Goal: Task Accomplishment & Management: Manage account settings

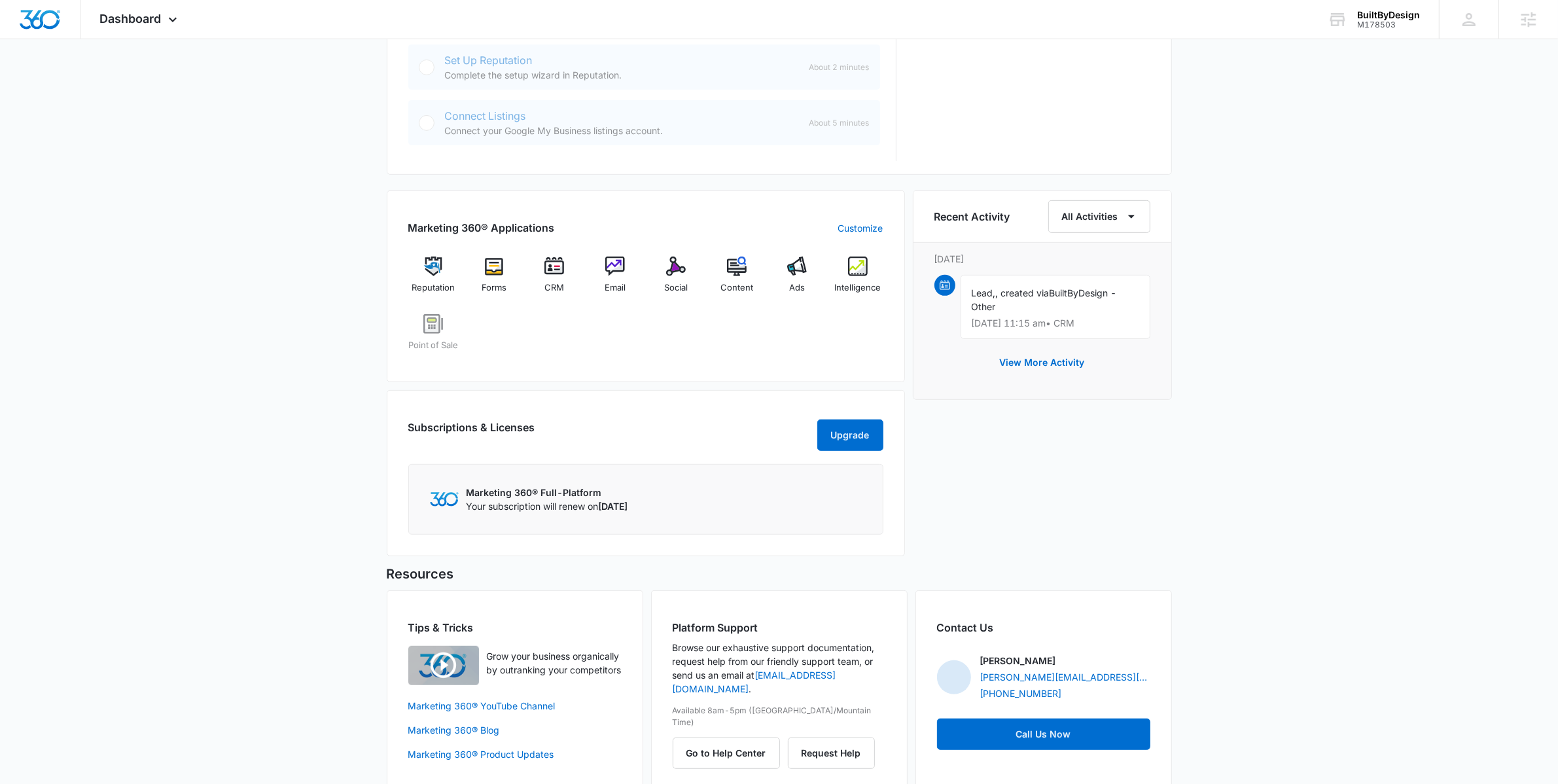
scroll to position [631, 0]
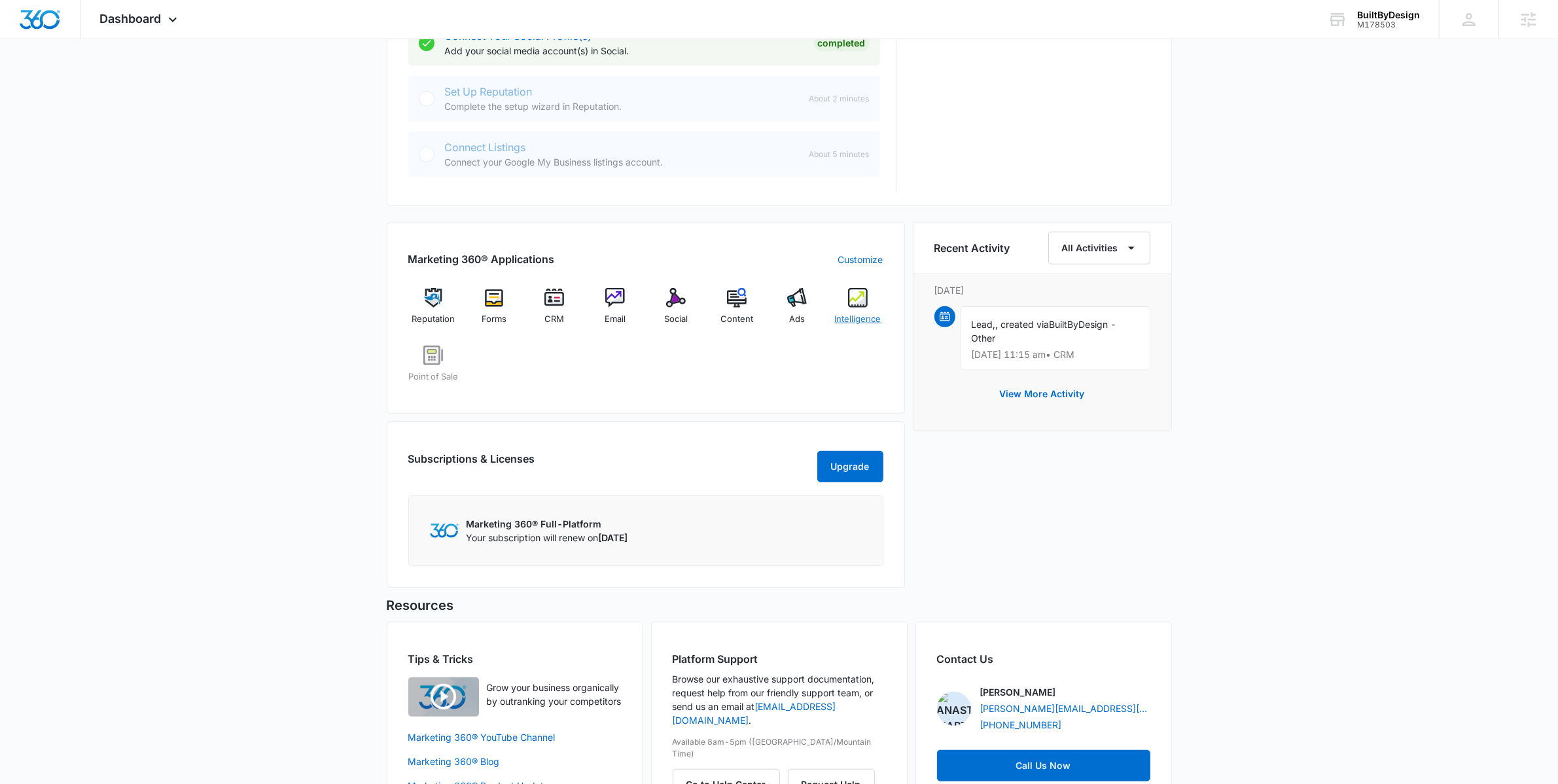
click at [860, 306] on img at bounding box center [857, 297] width 19 height 19
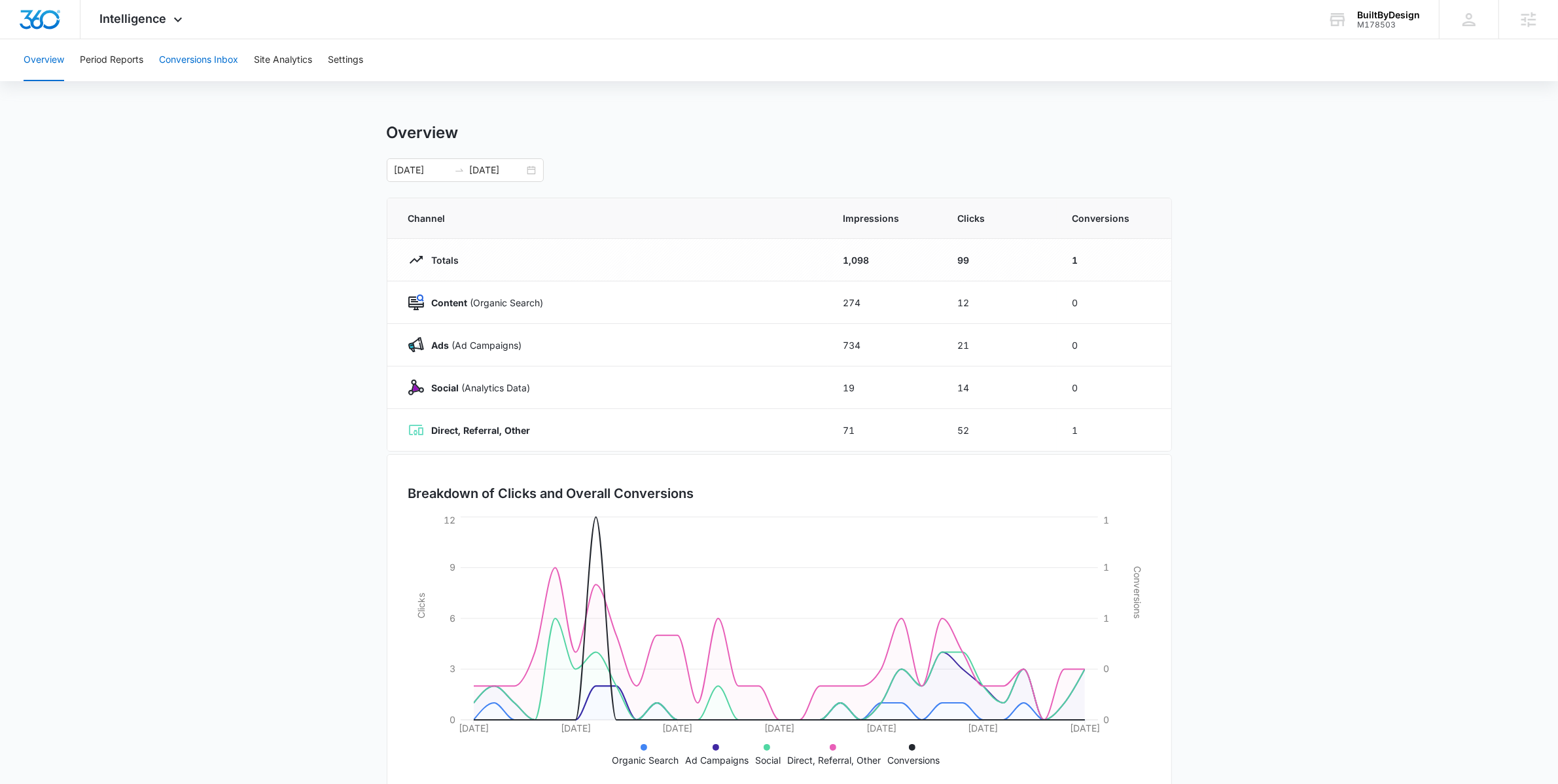
click at [195, 60] on button "Conversions Inbox" at bounding box center [199, 60] width 79 height 42
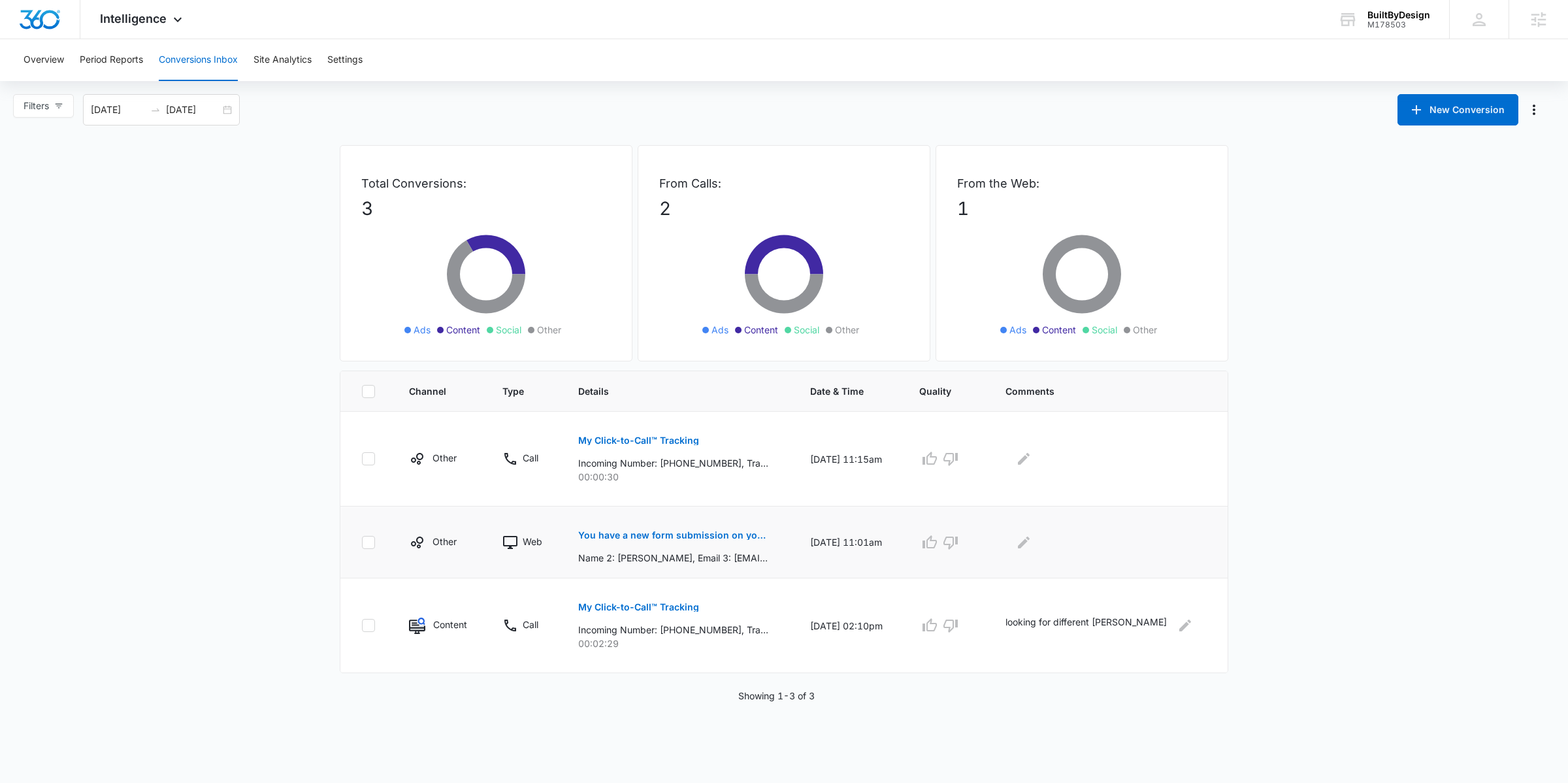
click at [680, 535] on p "You have a new form submission on your Webflow site!" at bounding box center [673, 535] width 190 height 9
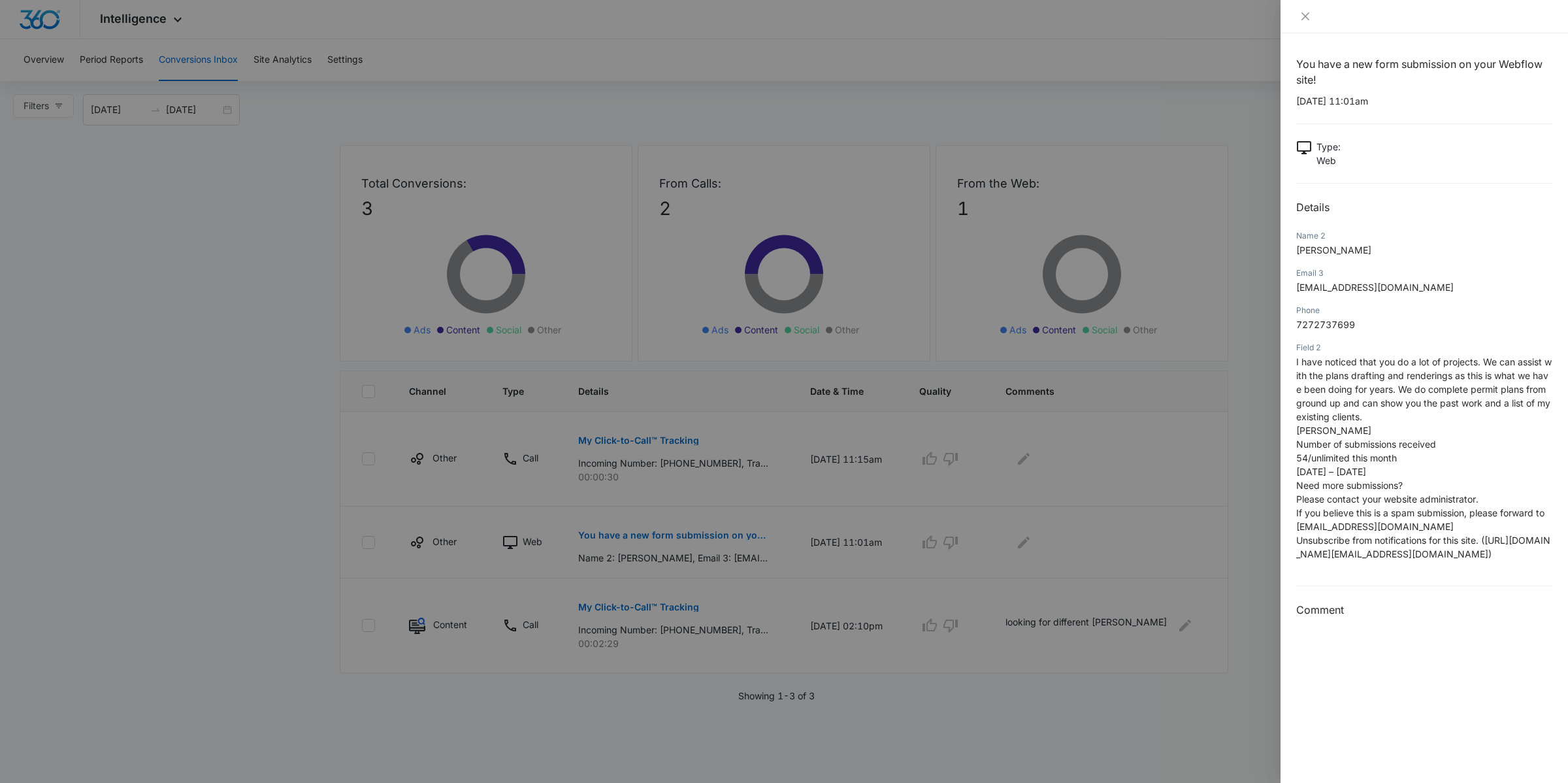
click at [349, 497] on div at bounding box center [784, 392] width 1568 height 783
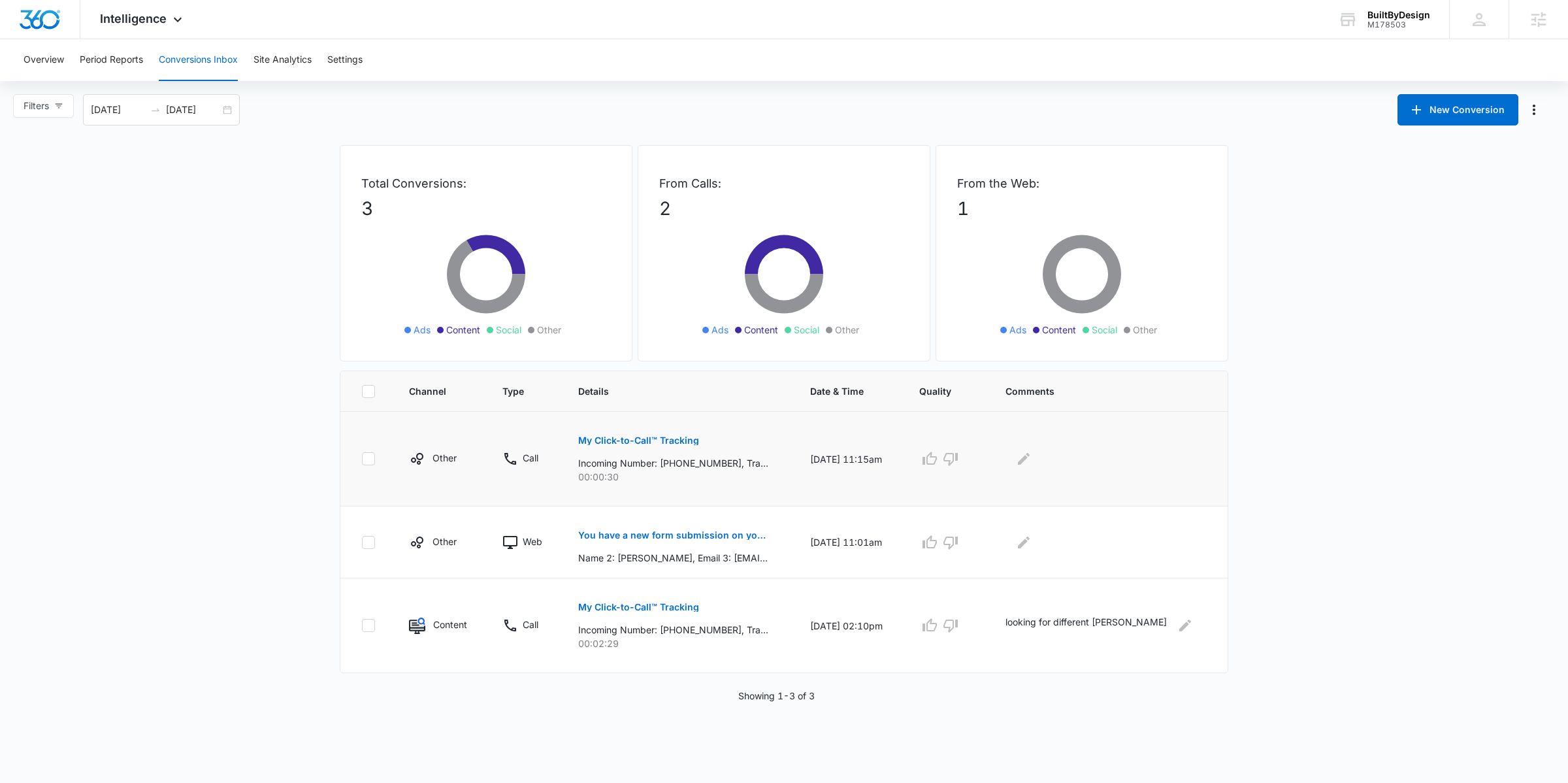
click at [580, 441] on td "My Click-to-Call™ Tracking Incoming Number: [PHONE_NUMBER], Tracking Number: [P…" at bounding box center [679, 459] width 232 height 95
click at [593, 439] on p "My Click-to-Call™ Tracking" at bounding box center [638, 441] width 121 height 9
